Goal: Use online tool/utility

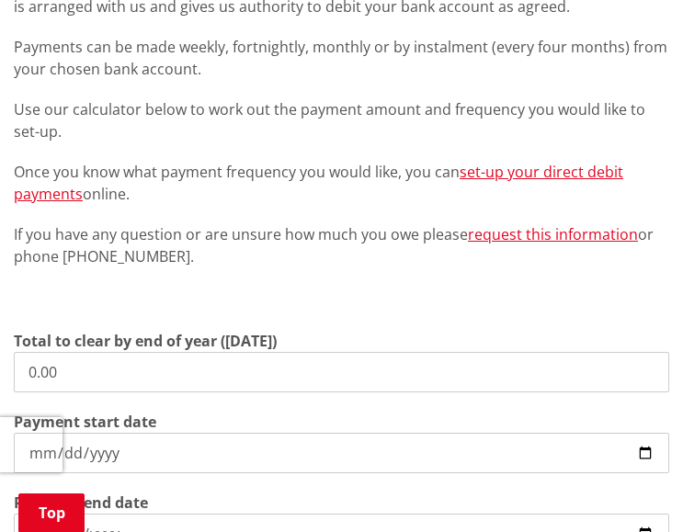
scroll to position [552, 0]
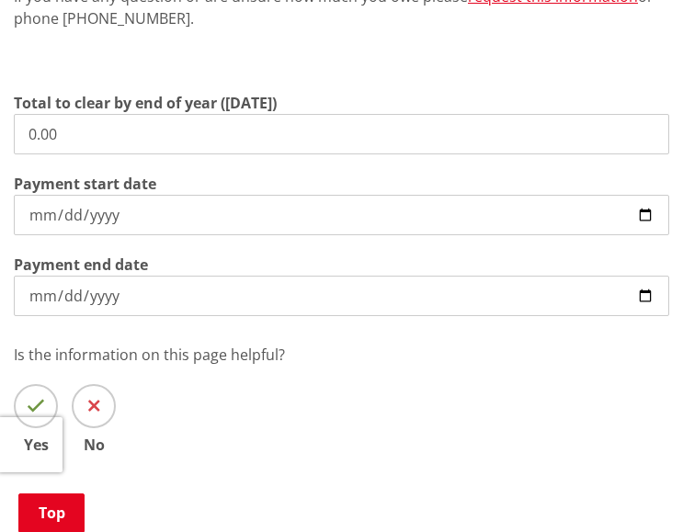
drag, startPoint x: 150, startPoint y: 128, endPoint x: -282, endPoint y: 129, distance: 432.2
type input "6,636.92"
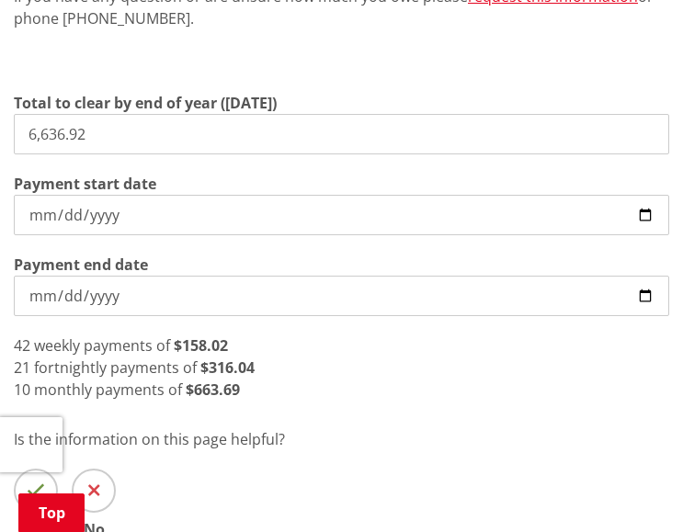
click at [646, 218] on input "[DATE]" at bounding box center [342, 215] width 656 height 40
type input "[DATE]"
click at [435, 373] on div "20 fortnightly payments of $331.85" at bounding box center [342, 368] width 656 height 22
click at [98, 293] on input "[DATE]" at bounding box center [342, 296] width 656 height 40
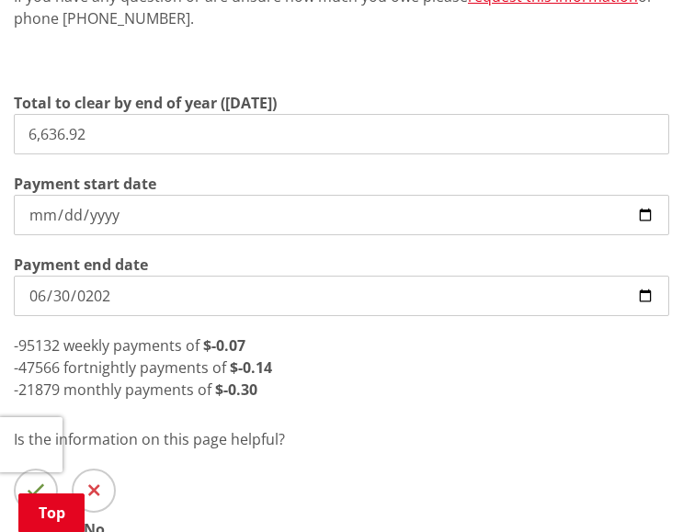
type input "[DATE]"
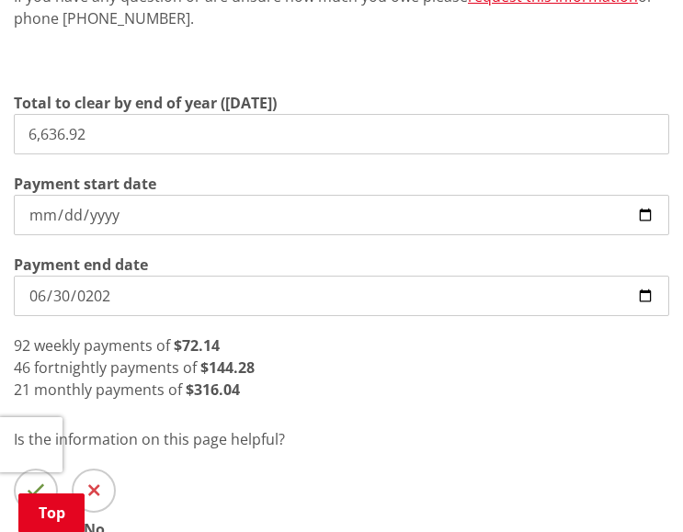
click at [84, 129] on input "6,636.92" at bounding box center [342, 134] width 656 height 40
drag, startPoint x: 95, startPoint y: 135, endPoint x: -97, endPoint y: 130, distance: 191.4
click at [174, 301] on input "[DATE]" at bounding box center [342, 296] width 656 height 40
click at [461, 355] on div "92 weekly payments of $133.37" at bounding box center [342, 346] width 656 height 22
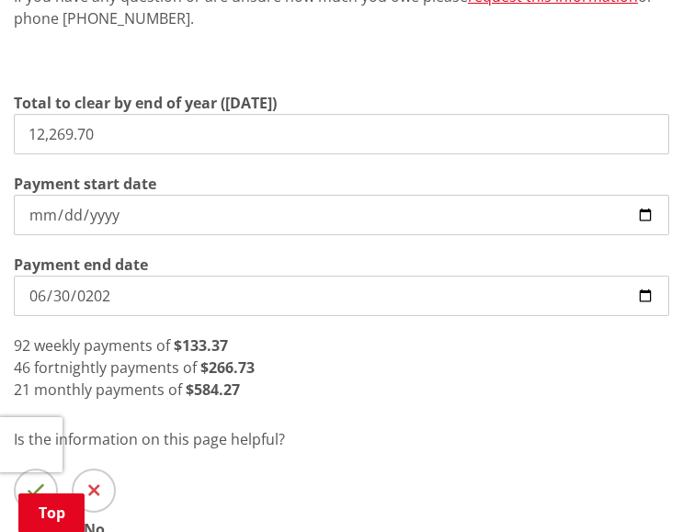
click at [287, 368] on div "46 fortnightly payments of $266.73" at bounding box center [342, 368] width 656 height 22
click at [266, 346] on div "92 weekly payments of $133.37" at bounding box center [342, 346] width 656 height 22
click at [262, 341] on div "92 weekly payments of $133.37" at bounding box center [342, 346] width 656 height 22
click at [260, 338] on div "92 weekly payments of $133.37" at bounding box center [342, 346] width 656 height 22
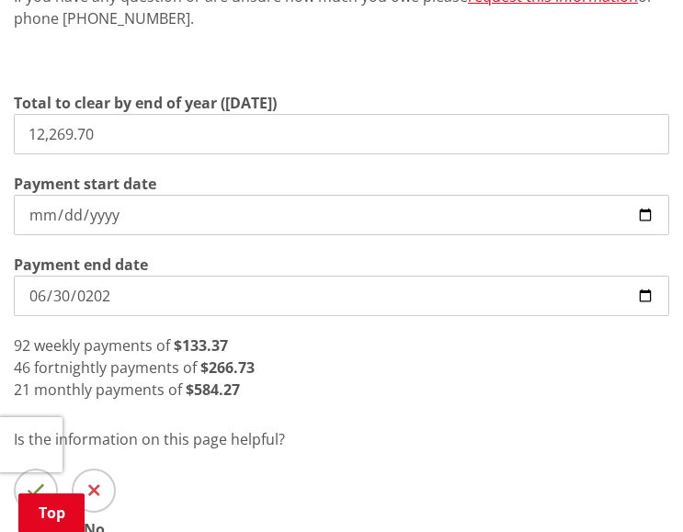
click at [260, 338] on div "92 weekly payments of $133.37" at bounding box center [342, 346] width 656 height 22
drag, startPoint x: 95, startPoint y: 124, endPoint x: 108, endPoint y: 128, distance: 13.4
click at [95, 126] on input "12,269.70" at bounding box center [342, 134] width 656 height 40
drag, startPoint x: 108, startPoint y: 131, endPoint x: -112, endPoint y: 135, distance: 219.8
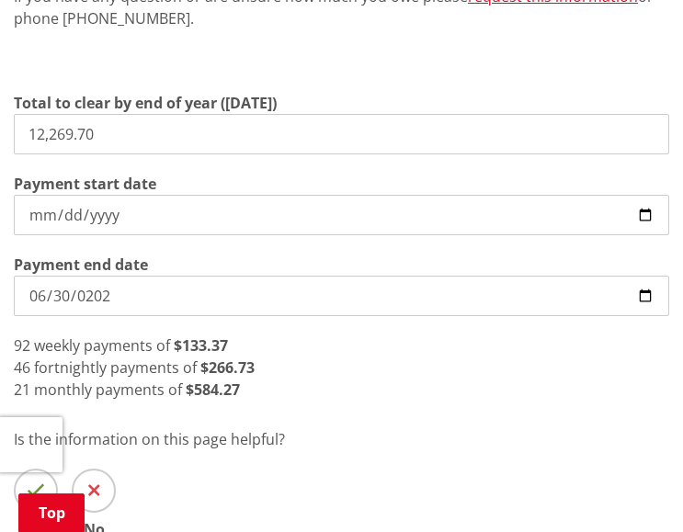
type input "6,636.92"
click at [92, 287] on input "[DATE]" at bounding box center [342, 296] width 656 height 40
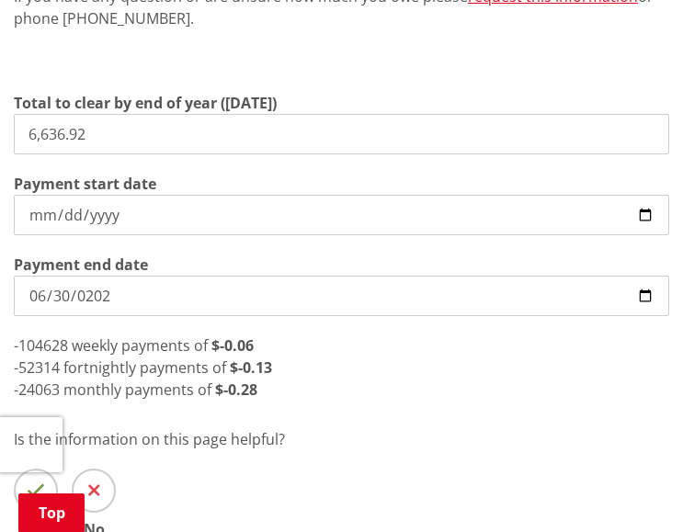
type input "[DATE]"
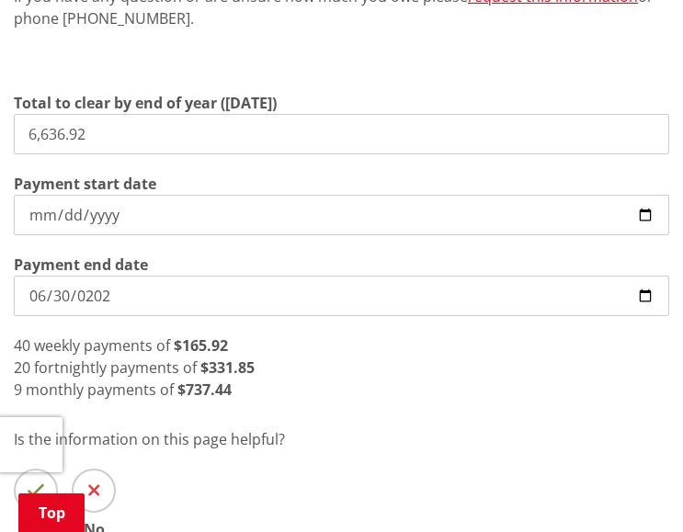
click at [308, 397] on div "9 monthly payments of $737.44" at bounding box center [342, 390] width 656 height 22
click at [244, 445] on p "Is the information on this page helpful?" at bounding box center [342, 440] width 656 height 22
click at [240, 433] on p "Is the information on this page helpful?" at bounding box center [342, 440] width 656 height 22
click at [239, 411] on div "Direct debit is a simple and convenient way to pay your rates, water and debtor…" at bounding box center [341, 136] width 683 height 802
drag, startPoint x: 335, startPoint y: 398, endPoint x: 324, endPoint y: 406, distance: 13.8
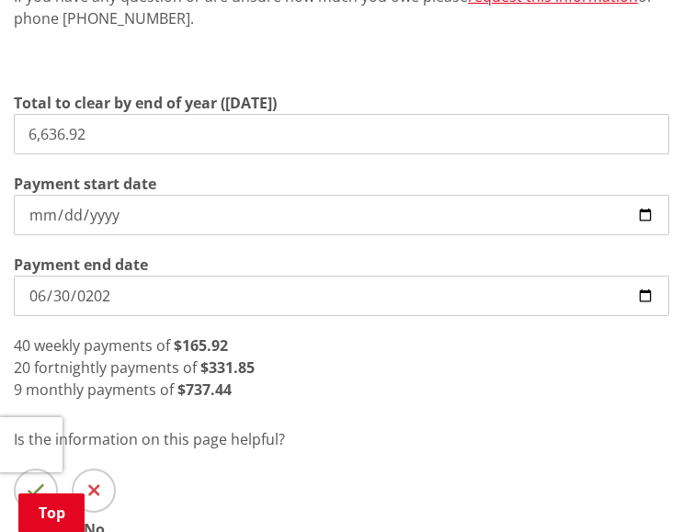
click at [335, 398] on div "9 monthly payments of $737.44" at bounding box center [342, 390] width 656 height 22
drag, startPoint x: 89, startPoint y: 132, endPoint x: -257, endPoint y: 132, distance: 345.8
drag, startPoint x: 103, startPoint y: 140, endPoint x: -191, endPoint y: 146, distance: 294.4
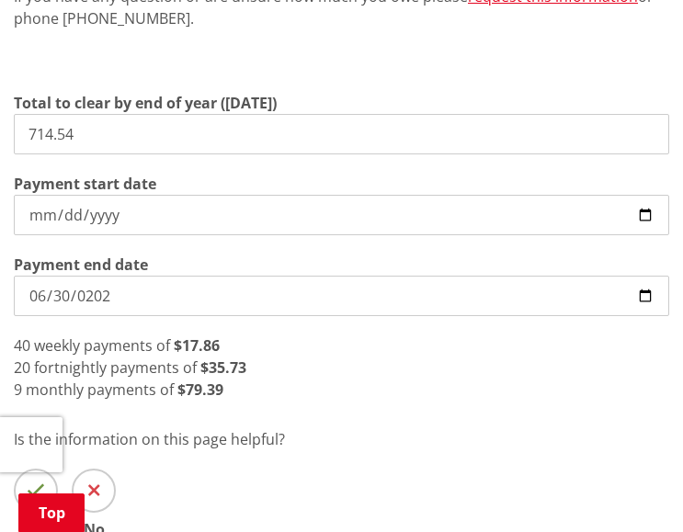
drag, startPoint x: 209, startPoint y: 124, endPoint x: -433, endPoint y: 98, distance: 642.4
type input "904.61"
